Goal: Communication & Community: Answer question/provide support

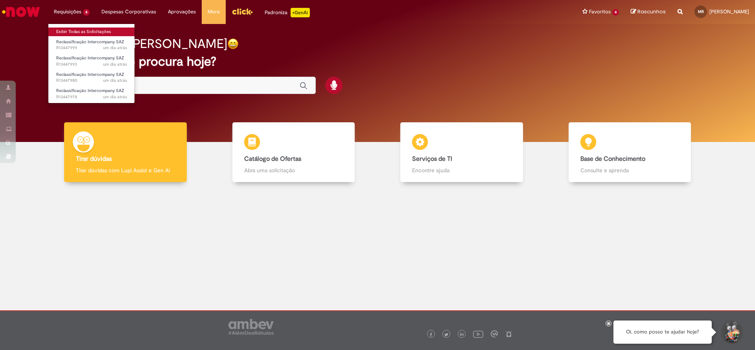
click at [85, 28] on link "Exibir Todas as Solicitações" at bounding box center [91, 32] width 87 height 9
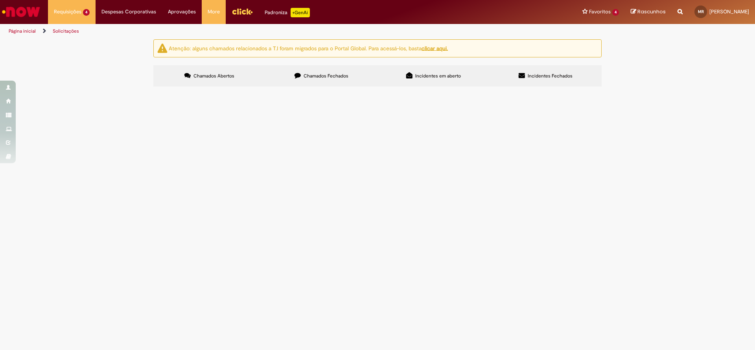
click at [0, 0] on td "Pendente Usuário" at bounding box center [0, 0] width 0 height 0
click at [0, 0] on span "Pendente Usuário" at bounding box center [0, 0] width 0 height 0
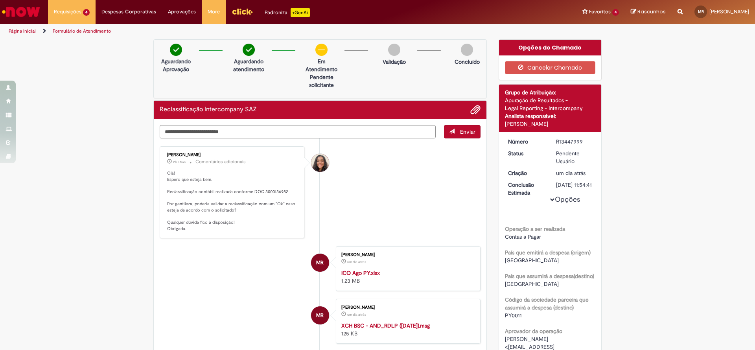
click at [681, 228] on div "Verificar Código de Barras Aguardando Aprovação Aguardando atendimento Em Atend…" at bounding box center [377, 299] width 755 height 520
drag, startPoint x: 259, startPoint y: 190, endPoint x: 282, endPoint y: 189, distance: 23.2
click at [282, 189] on p "Olá! Espero que esteja bem. Reclassificação contábil realizada conforme DOC 300…" at bounding box center [232, 201] width 131 height 62
copy p "3000136982"
click at [700, 165] on div "Verificar Código de Barras Aguardando Aprovação Aguardando atendimento Em Atend…" at bounding box center [377, 299] width 755 height 520
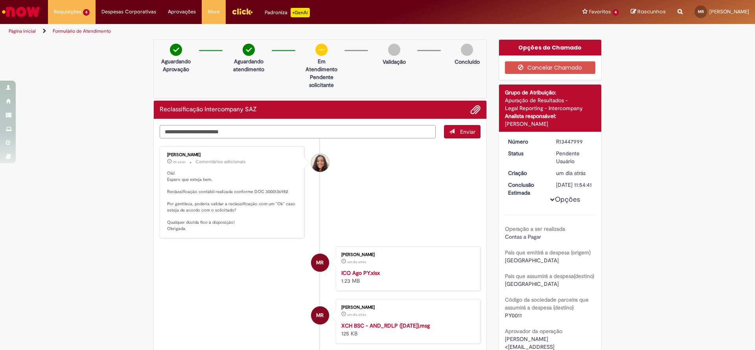
click at [209, 128] on textarea "Digite sua mensagem aqui..." at bounding box center [298, 131] width 276 height 13
type textarea "**********"
click at [462, 134] on span "Enviar" at bounding box center [467, 131] width 15 height 7
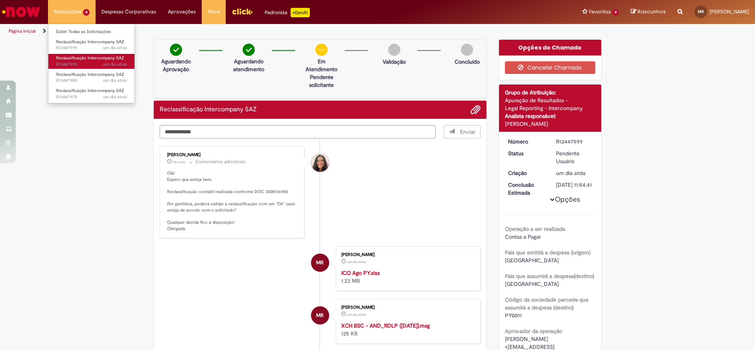
click at [102, 63] on span "um dia atrás um dia atrás R13447993" at bounding box center [91, 64] width 71 height 6
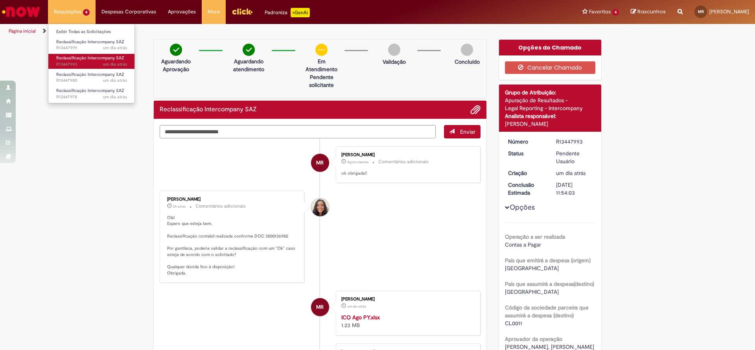
click at [93, 66] on span "um dia atrás um dia atrás R13447993" at bounding box center [91, 64] width 71 height 6
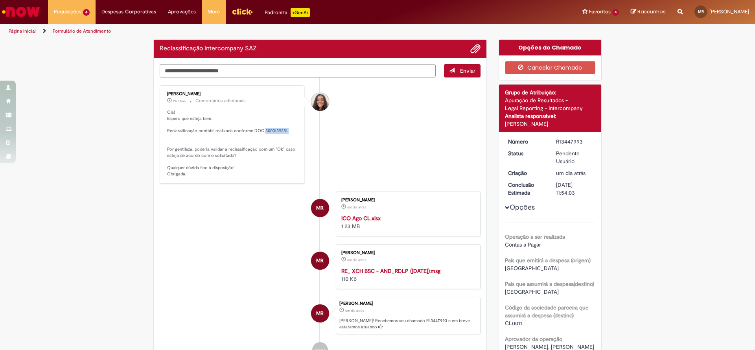
drag, startPoint x: 259, startPoint y: 130, endPoint x: 281, endPoint y: 134, distance: 22.8
click at [281, 134] on p "Olá! Espero que esteja bem. Reclassificação contábil realizada conforme DOC 300…" at bounding box center [232, 143] width 131 height 68
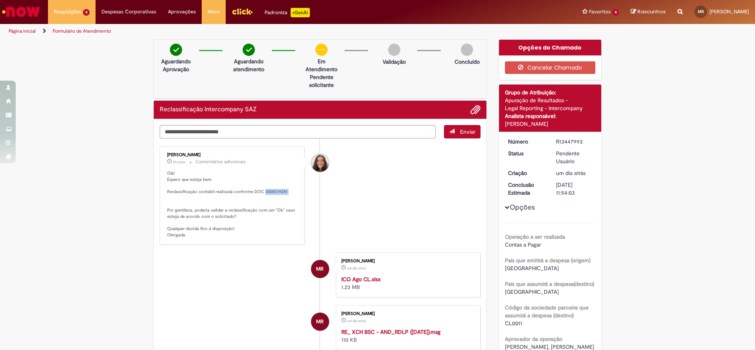
copy p "3000139281"
click at [292, 132] on textarea "Digite sua mensagem aqui..." at bounding box center [298, 131] width 276 height 13
type textarea "**********"
click at [460, 132] on span "Enviar" at bounding box center [467, 131] width 15 height 7
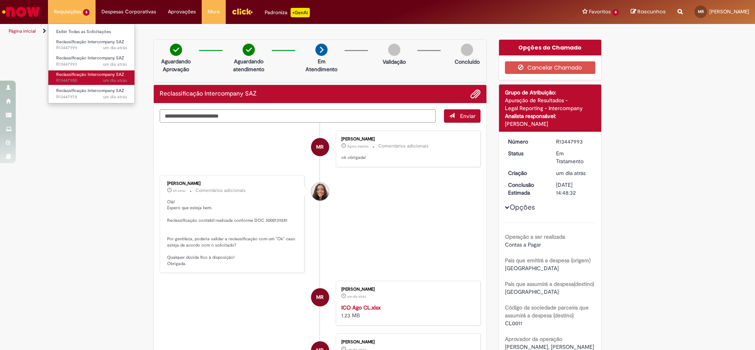
click at [99, 76] on span "Reclassificação Intercompany SAZ" at bounding box center [90, 75] width 68 height 6
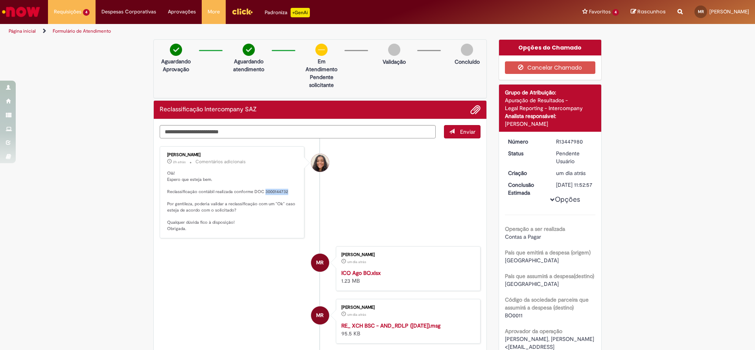
drag, startPoint x: 259, startPoint y: 131, endPoint x: 284, endPoint y: 192, distance: 66.5
click at [284, 192] on p "Olá! Espero que esteja bem. Reclassificação contábil realizada conforme DOC 300…" at bounding box center [232, 201] width 131 height 62
copy p "3000144732"
click at [217, 133] on textarea "Digite sua mensagem aqui..." at bounding box center [298, 131] width 276 height 13
type textarea "**********"
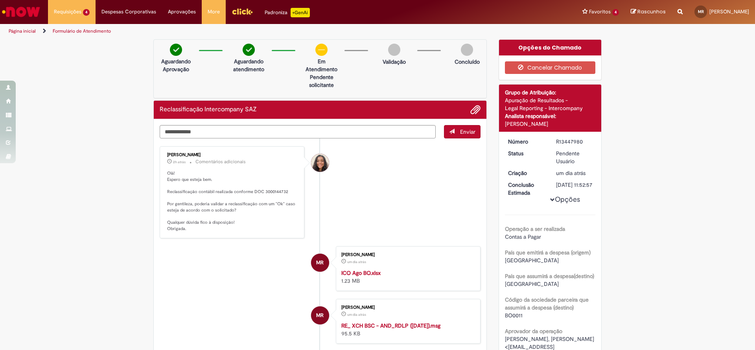
click at [449, 131] on span "submit" at bounding box center [452, 132] width 6 height 6
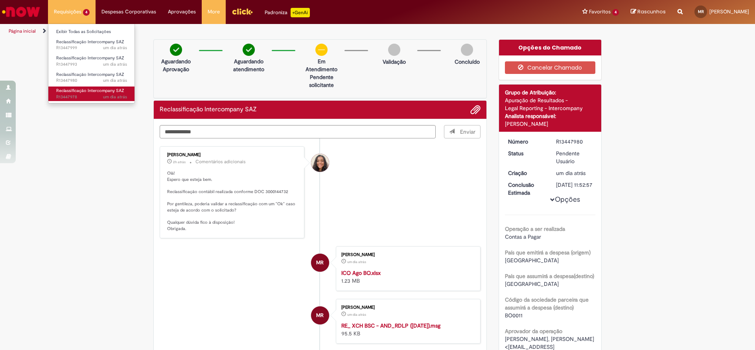
click at [95, 92] on span "Reclassificação Intercompany SAZ" at bounding box center [90, 91] width 68 height 6
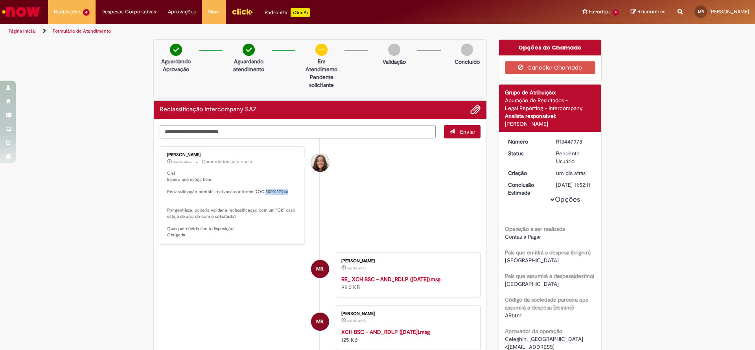
drag, startPoint x: 259, startPoint y: 192, endPoint x: 283, endPoint y: 191, distance: 24.4
click at [283, 191] on p "Olá! Espero que esteja bem. Reclassificação contábil realizada conforme DOC 300…" at bounding box center [232, 204] width 131 height 68
copy p "3000127946"
drag, startPoint x: 324, startPoint y: 124, endPoint x: 327, endPoint y: 129, distance: 4.9
click at [324, 125] on div "Enviar [PERSON_NAME] um dia atrás um dia atrás Comentários adicionais Olá! Espe…" at bounding box center [320, 306] width 333 height 374
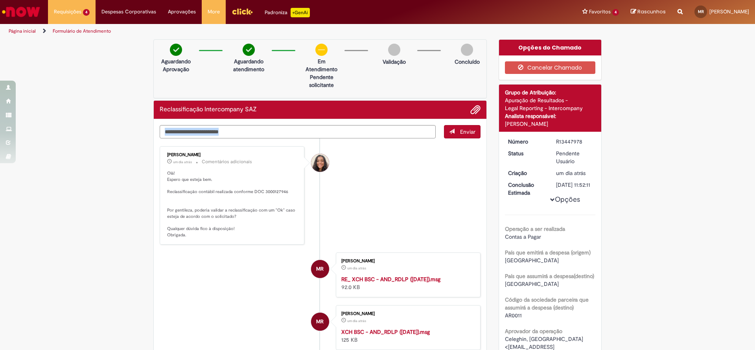
click at [326, 129] on textarea "Digite sua mensagem aqui..." at bounding box center [298, 131] width 276 height 13
click at [326, 129] on textarea "**" at bounding box center [298, 131] width 276 height 13
type textarea "**********"
click at [466, 137] on button "Enviar" at bounding box center [462, 131] width 37 height 13
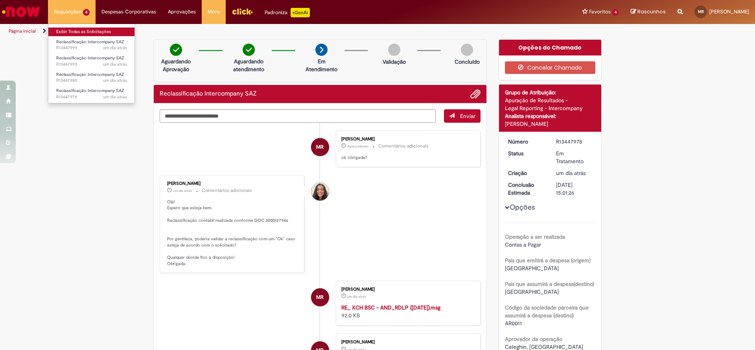
click at [73, 31] on link "Exibir Todas as Solicitações" at bounding box center [91, 32] width 87 height 9
